Goal: Navigation & Orientation: Find specific page/section

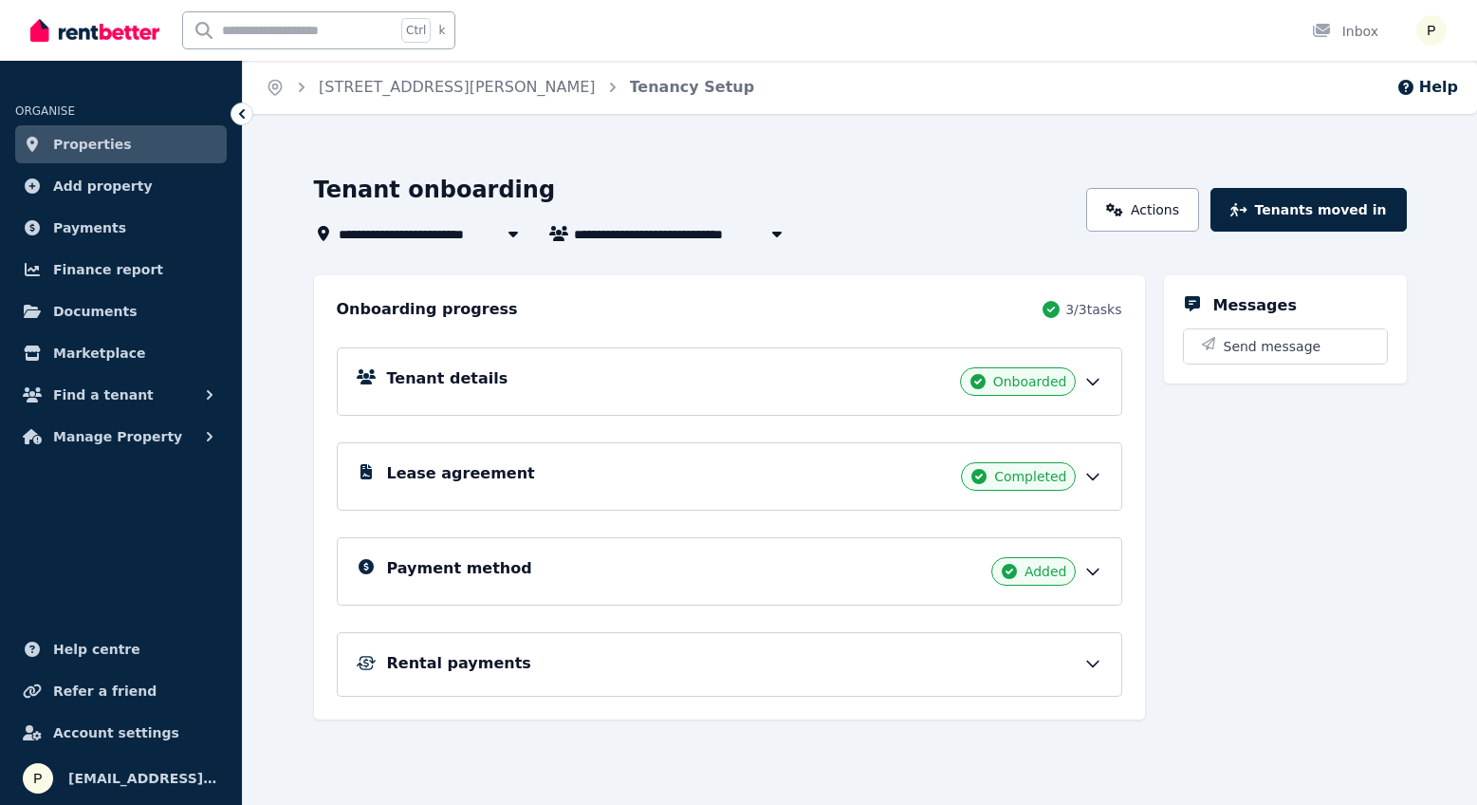
click at [1089, 556] on div "Payment method Added" at bounding box center [730, 571] width 786 height 68
click at [1092, 567] on icon at bounding box center [1092, 571] width 19 height 19
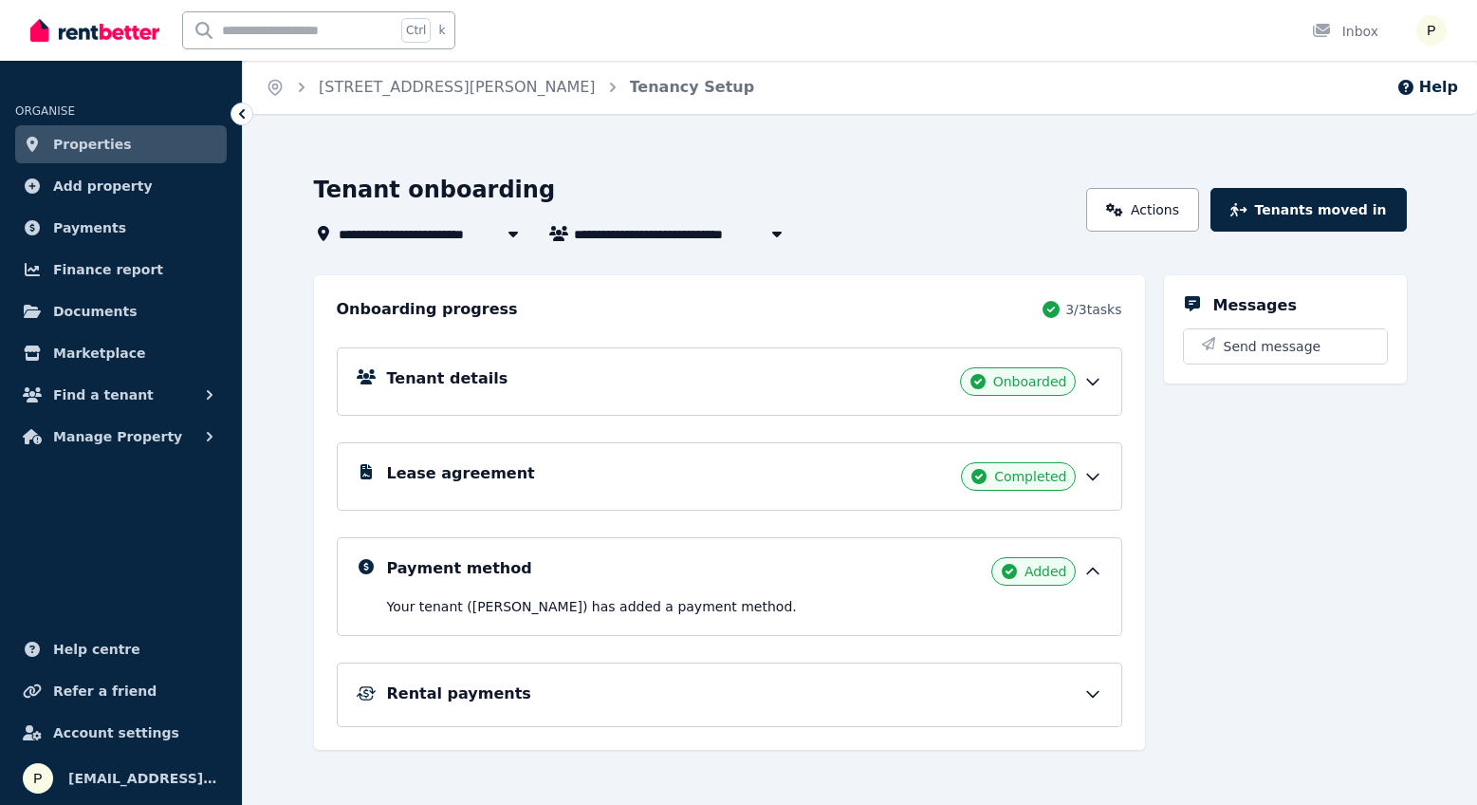
click at [527, 711] on div "Rental payments" at bounding box center [730, 694] width 786 height 65
click at [521, 690] on div "Rental payments" at bounding box center [744, 693] width 715 height 23
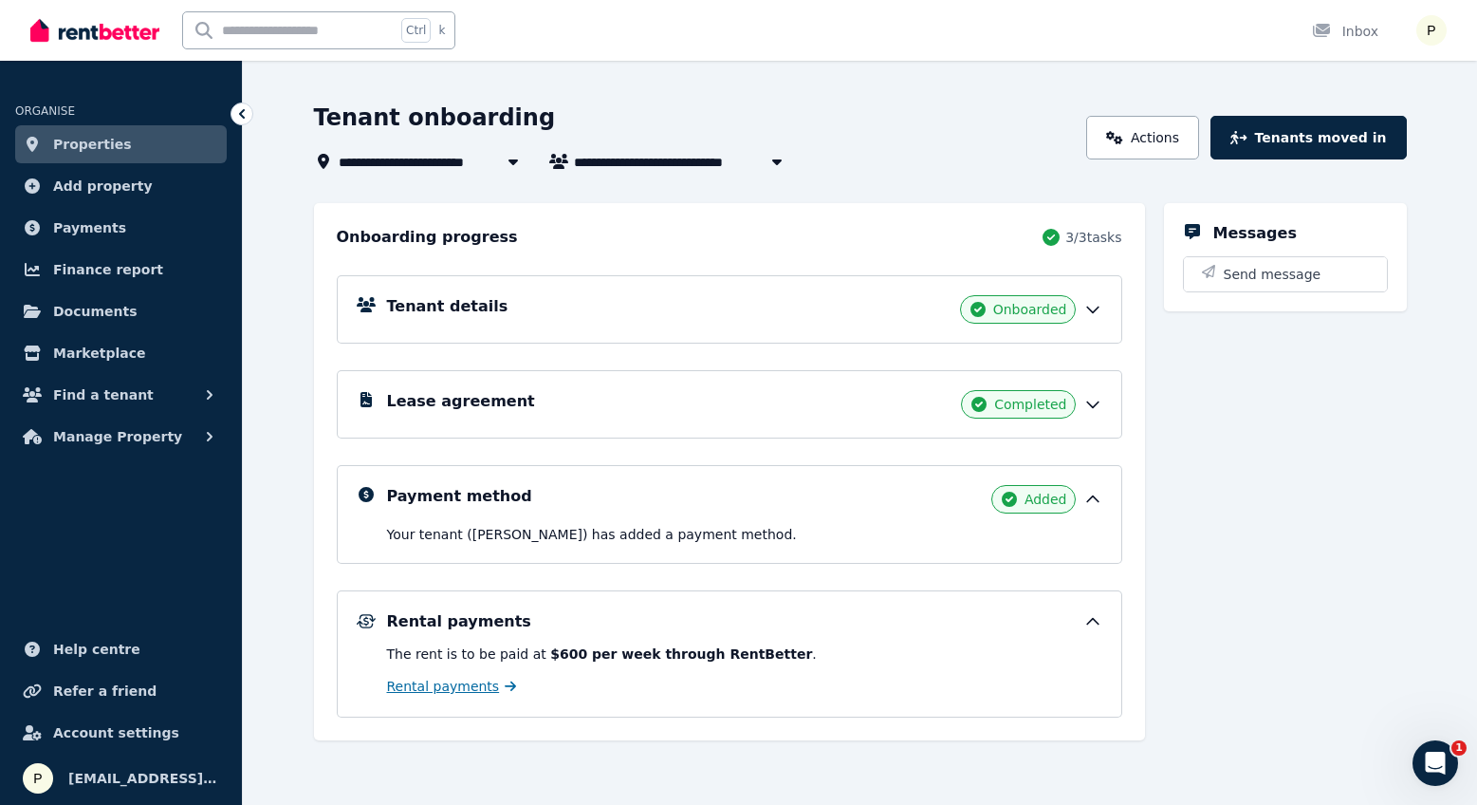
click at [435, 684] on span "Rental payments" at bounding box center [443, 685] width 113 height 19
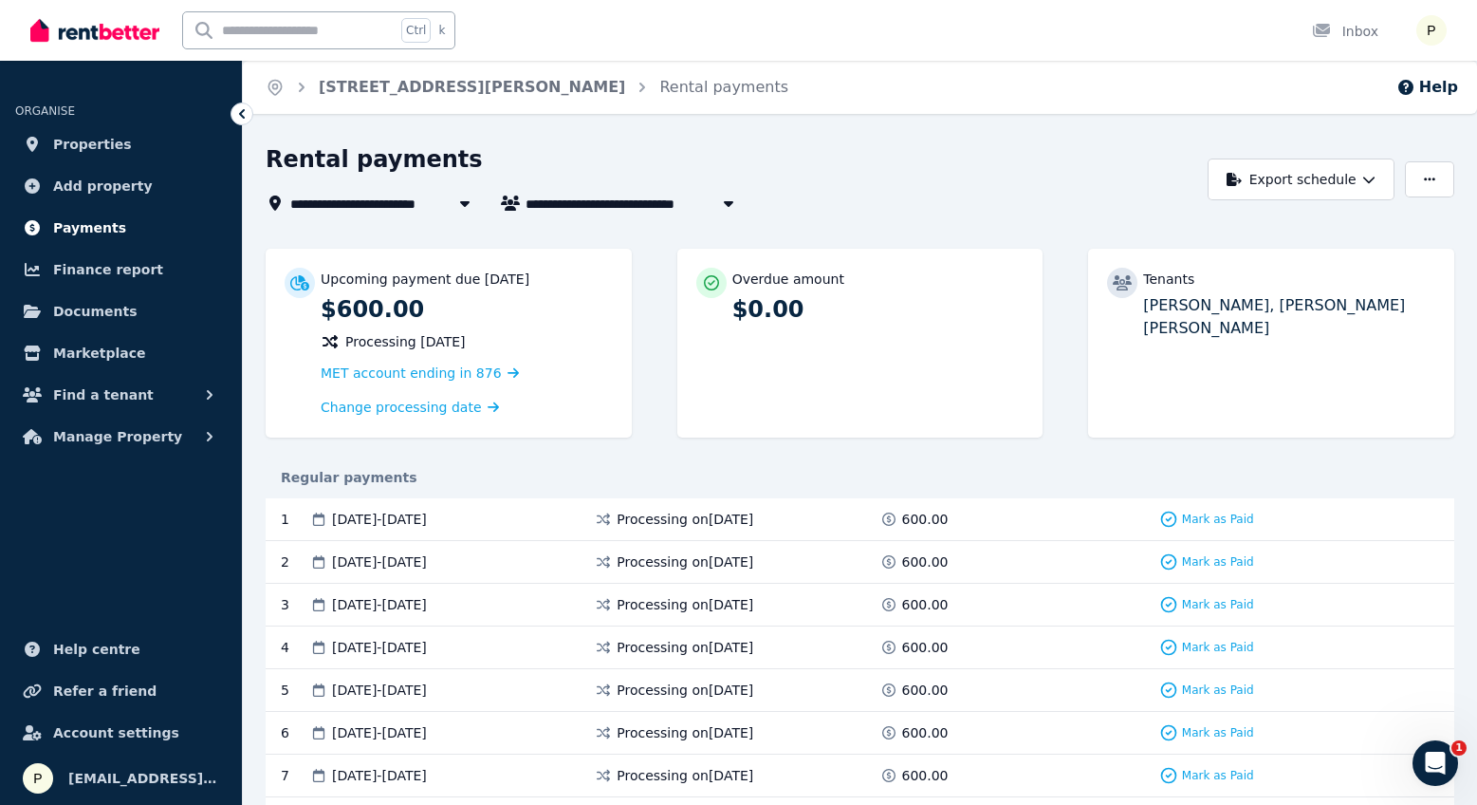
click at [62, 233] on span "Payments" at bounding box center [89, 227] width 73 height 23
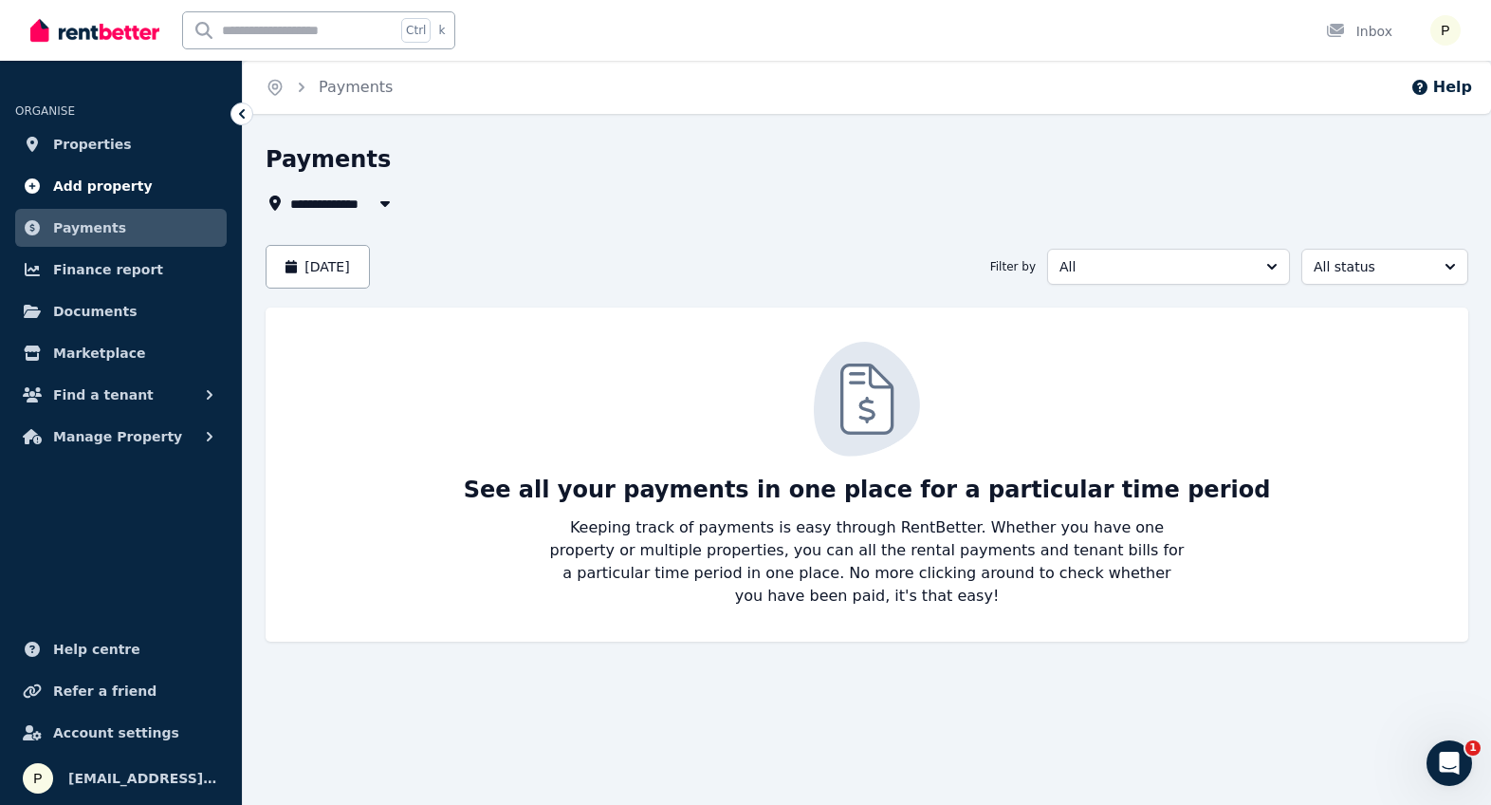
click at [89, 194] on span "Add property" at bounding box center [103, 186] width 100 height 23
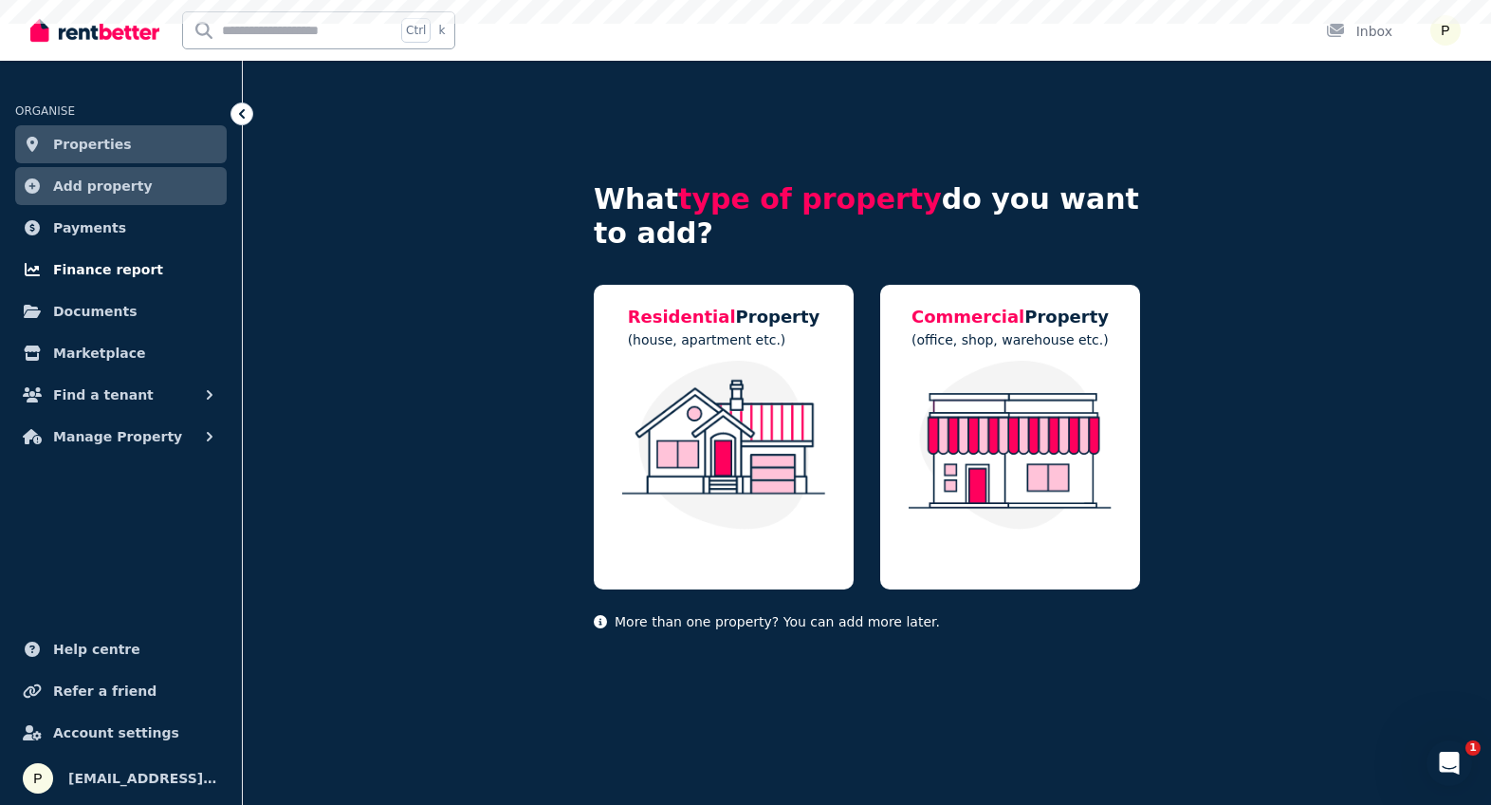
click at [106, 276] on span "Finance report" at bounding box center [108, 269] width 110 height 23
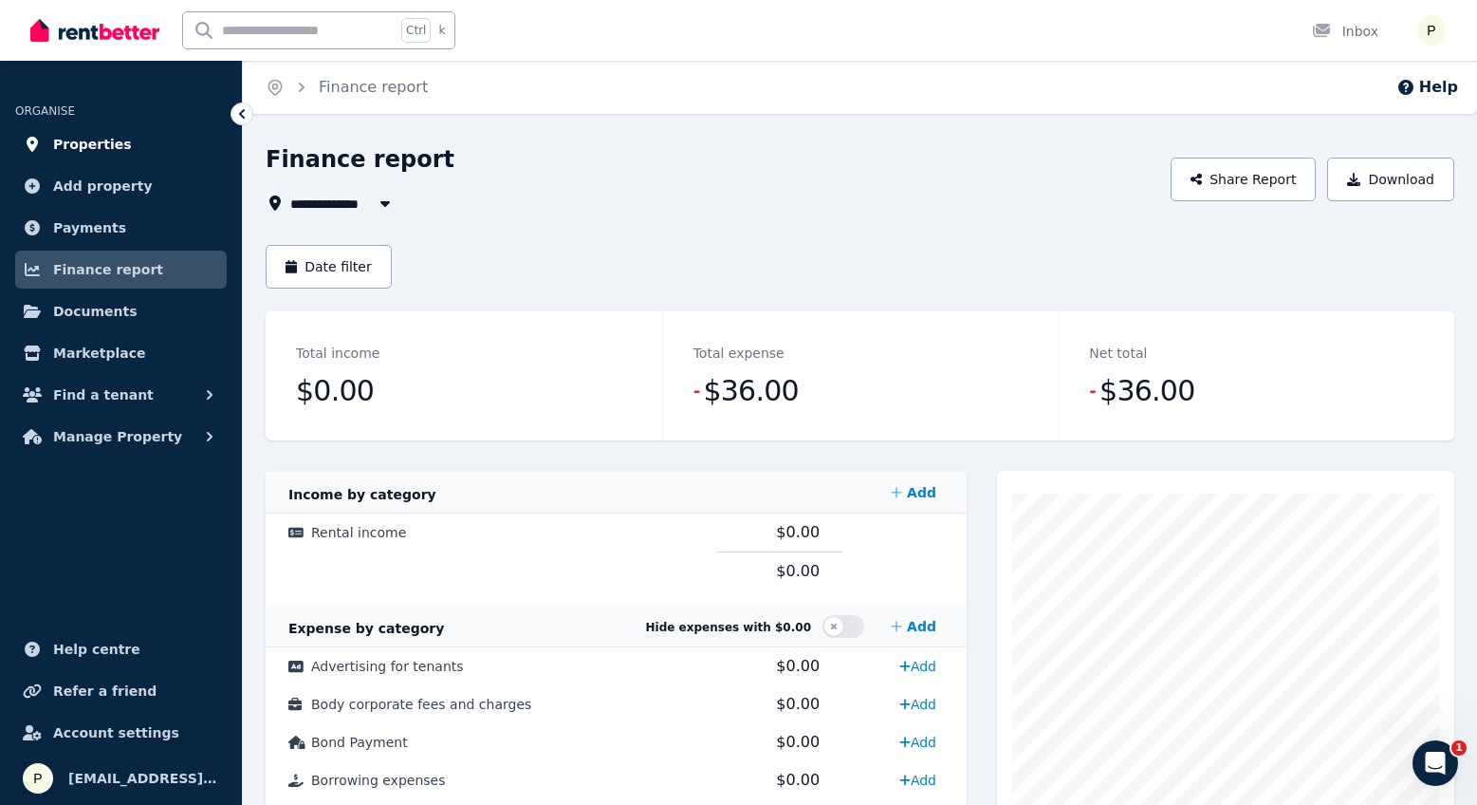
click at [112, 140] on span "Properties" at bounding box center [92, 144] width 79 height 23
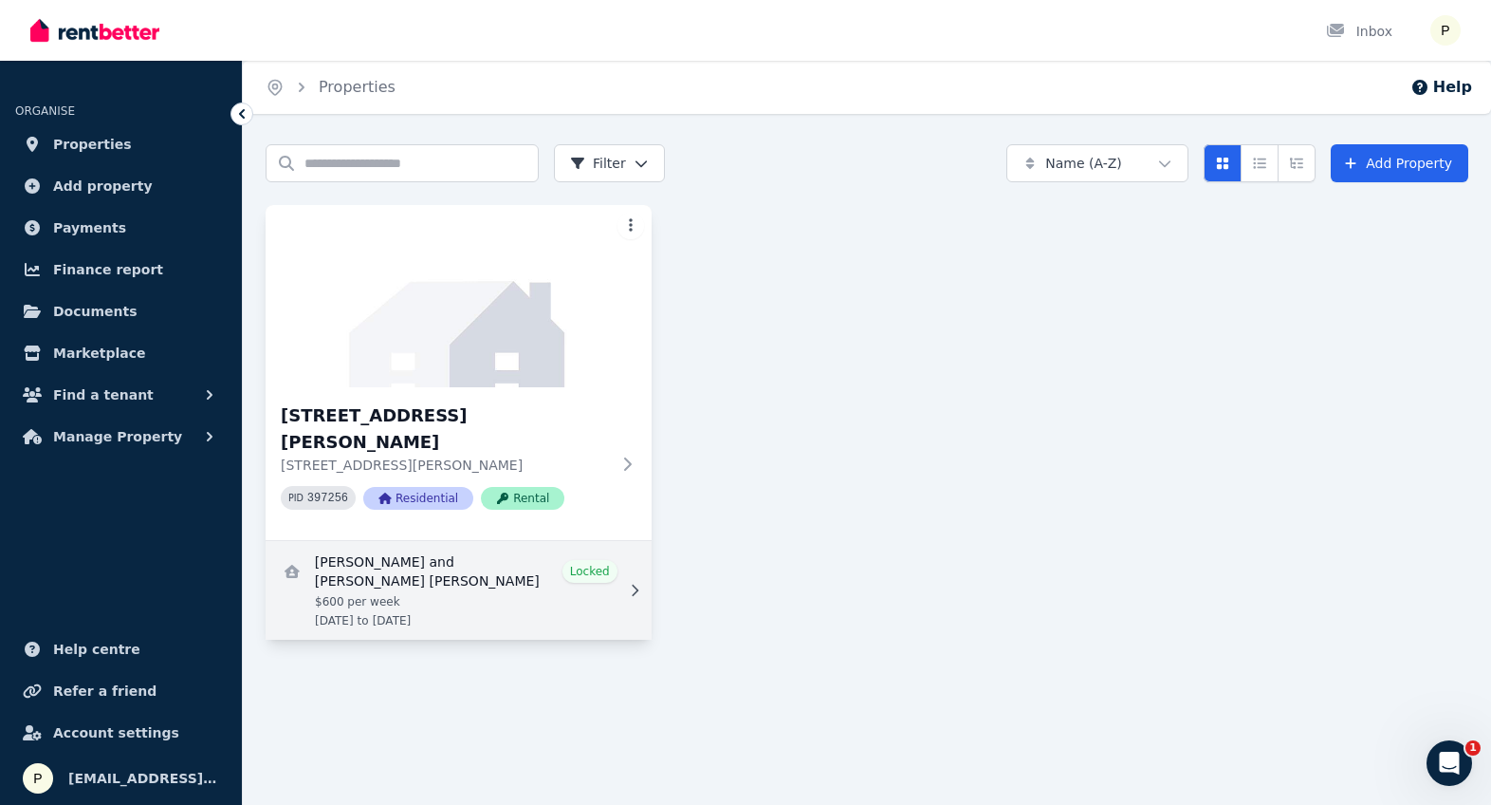
click at [478, 541] on link "View details for Patricia Dacayo and Vinz Suarez" at bounding box center [459, 590] width 386 height 99
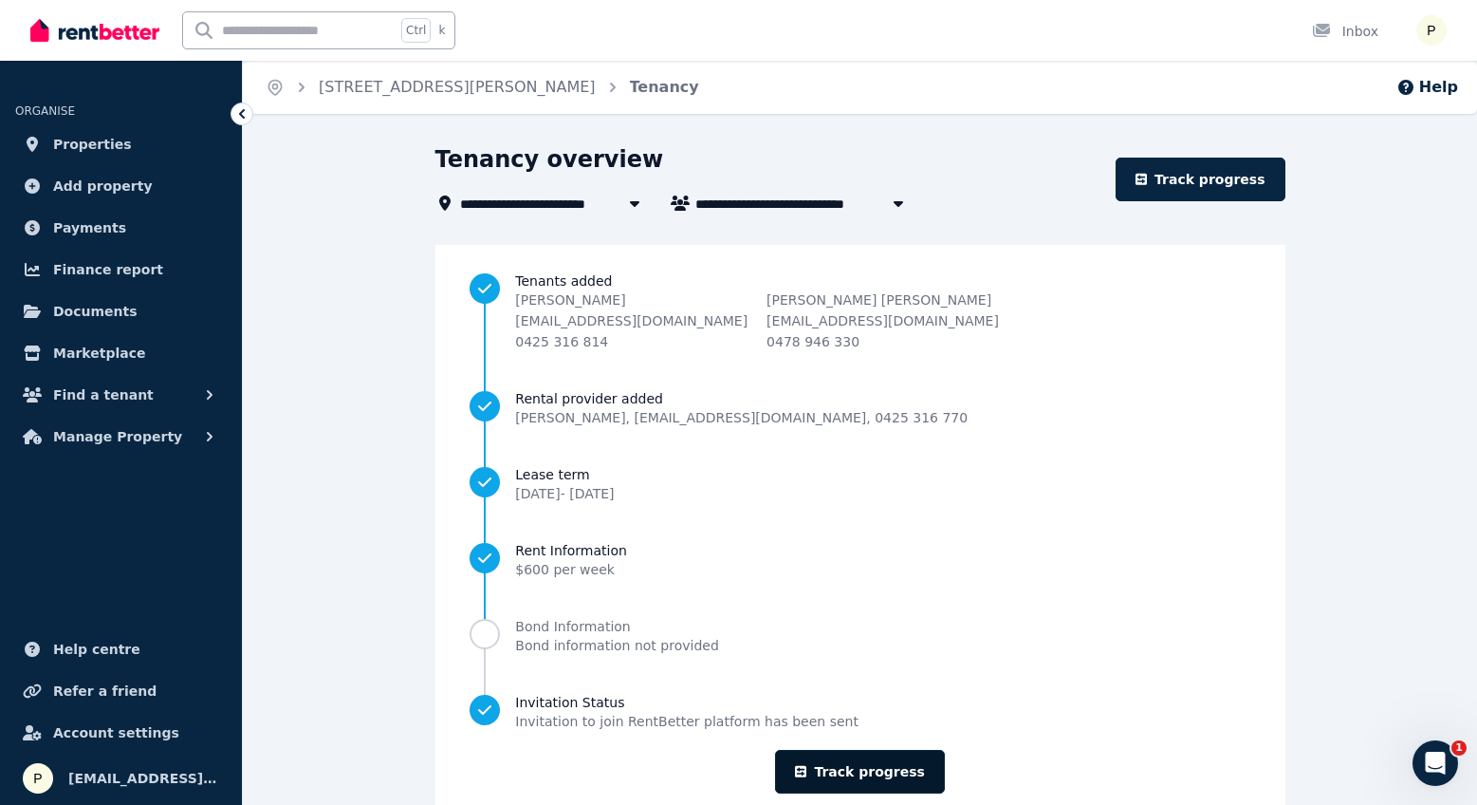
click at [906, 762] on link "Track progress" at bounding box center [860, 771] width 170 height 44
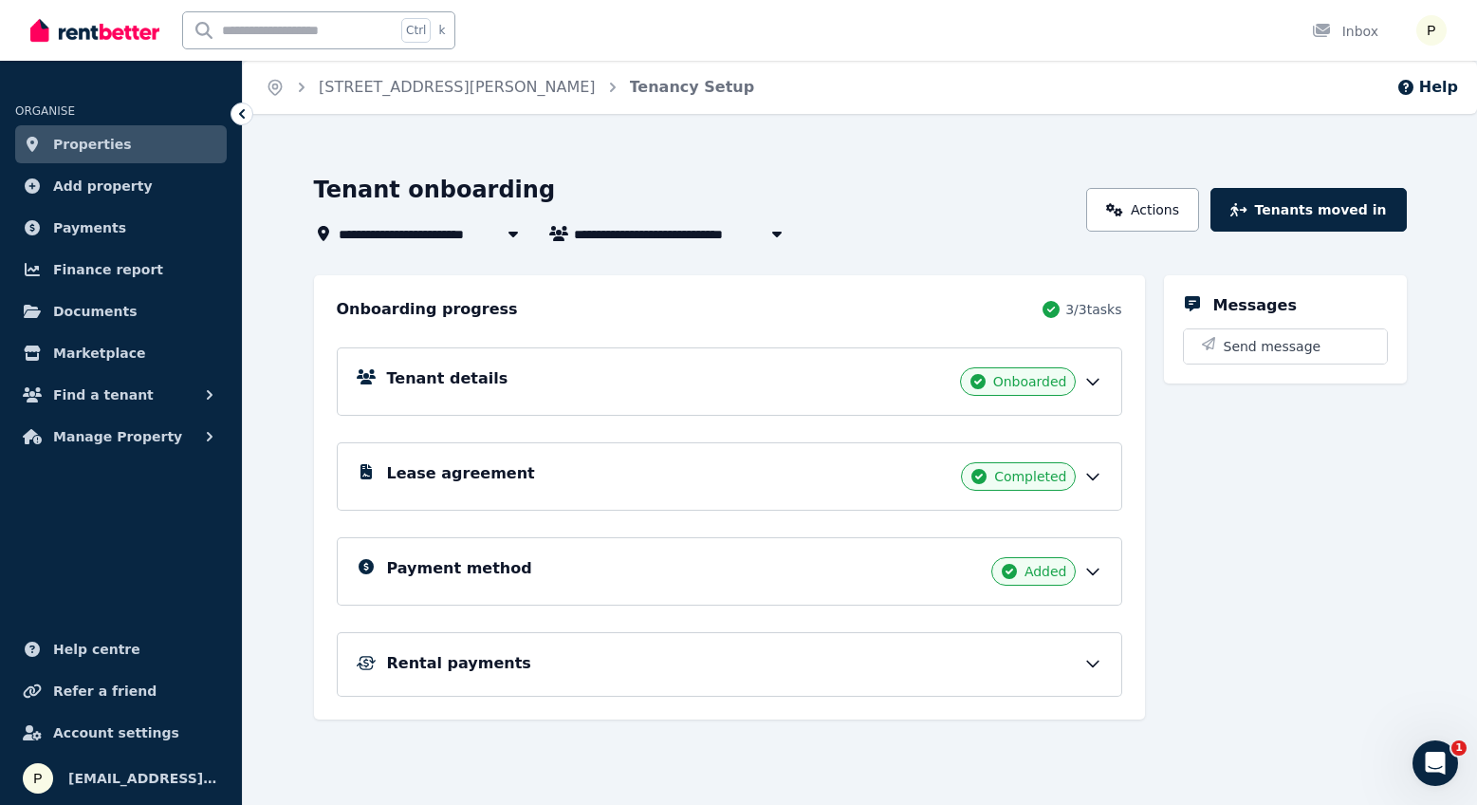
click at [1088, 571] on icon at bounding box center [1092, 572] width 11 height 6
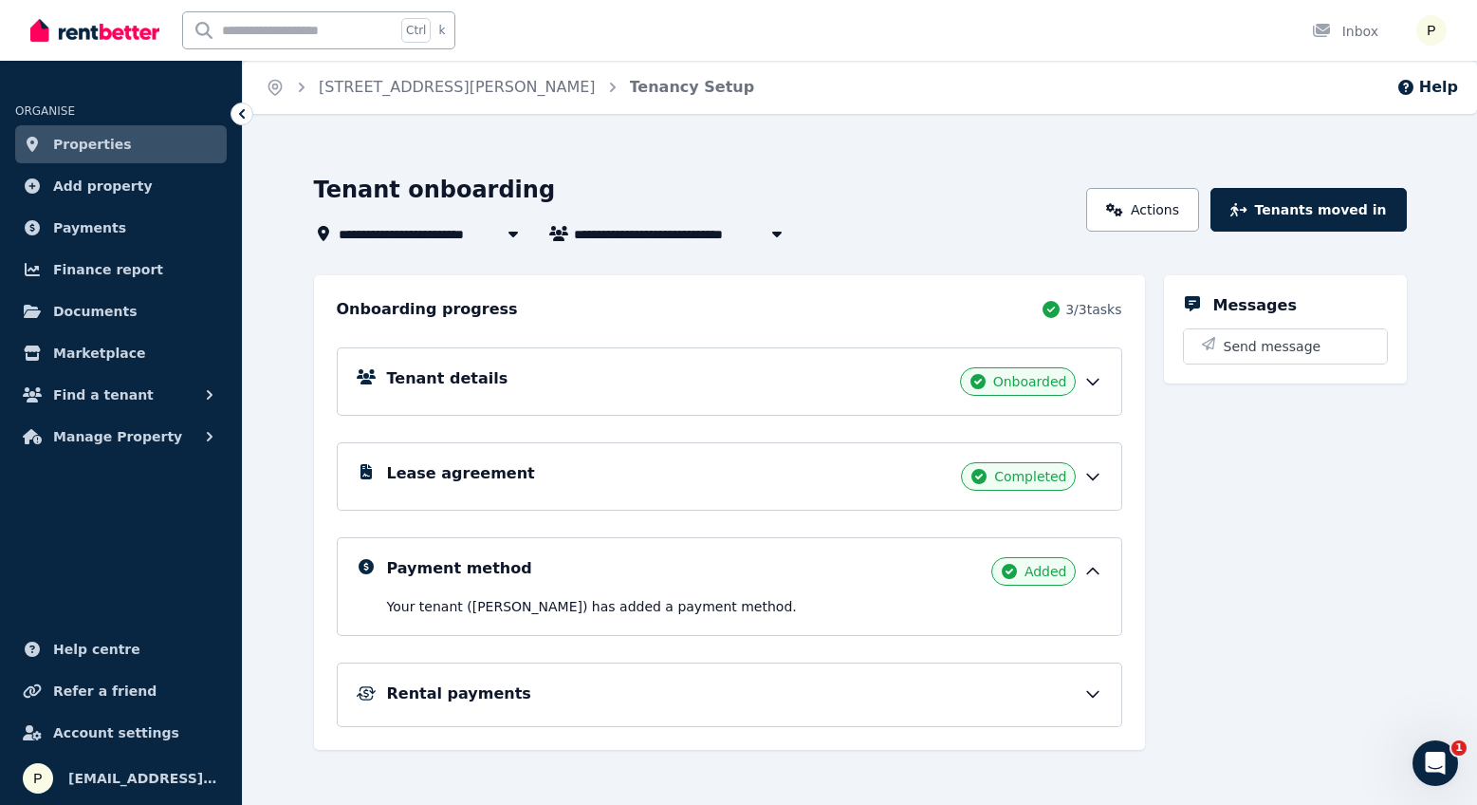
click at [1056, 701] on div "Rental payments" at bounding box center [744, 693] width 715 height 23
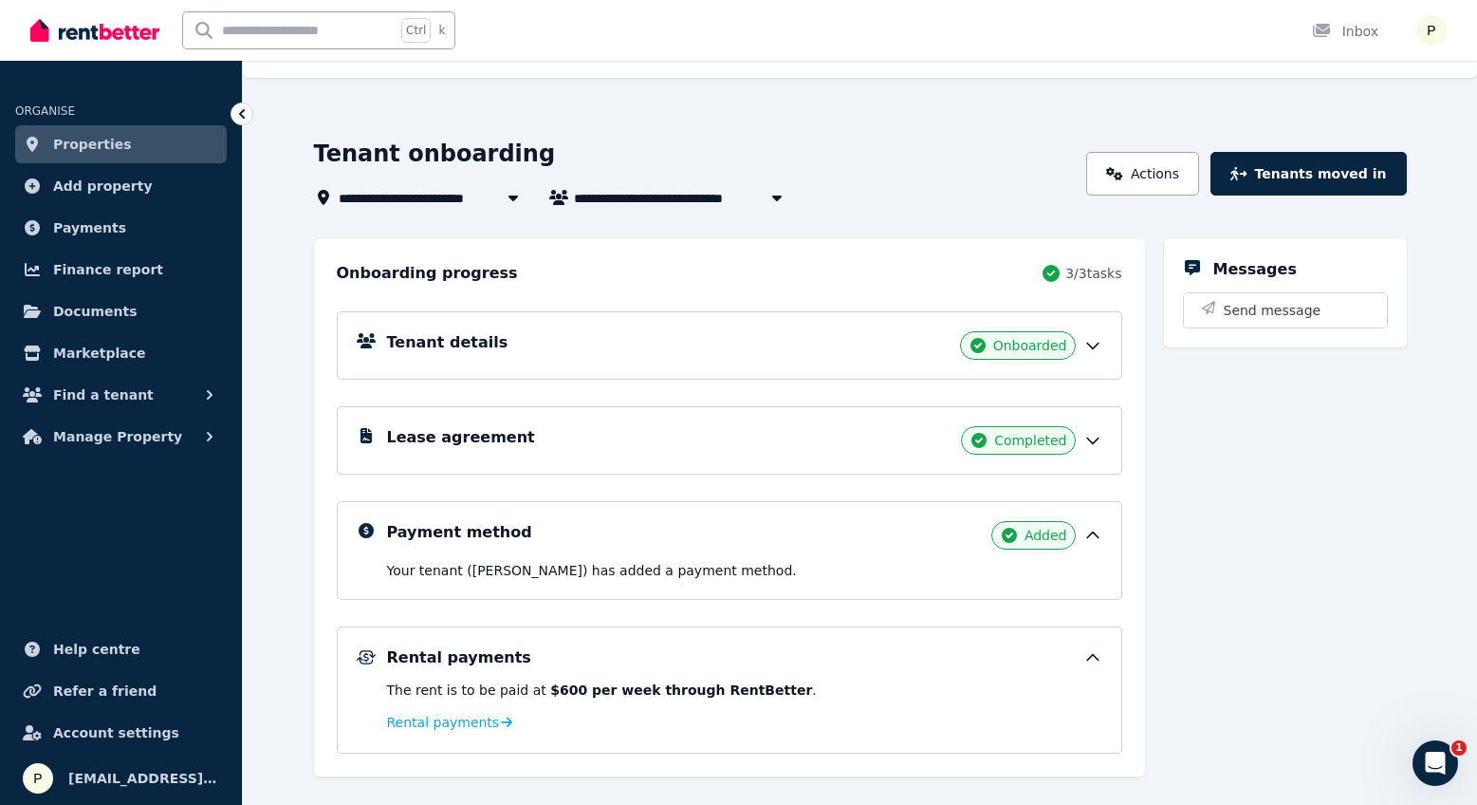
scroll to position [72, 0]
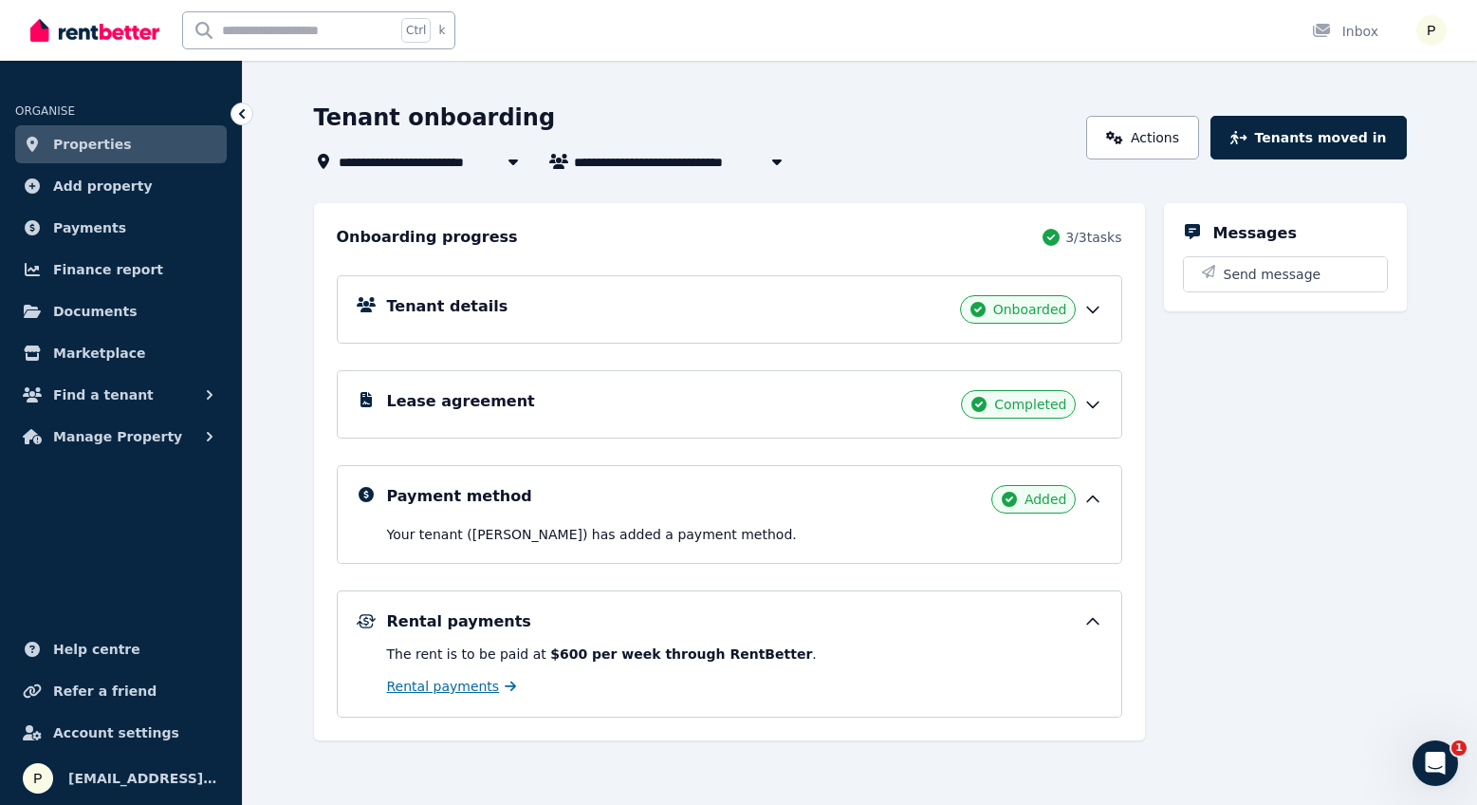
click at [458, 689] on span "Rental payments" at bounding box center [443, 685] width 113 height 19
